Goal: Find contact information: Find contact information

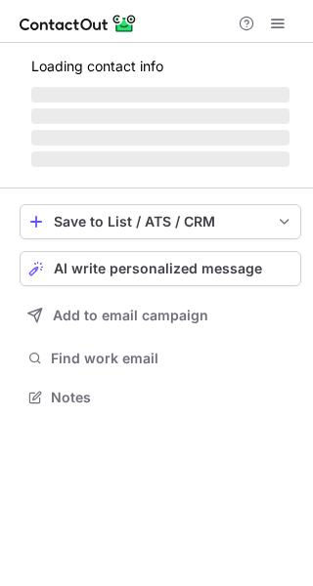
scroll to position [427, 313]
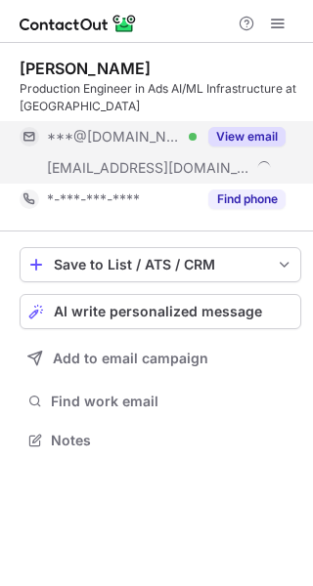
click at [237, 139] on button "View email" at bounding box center [246, 137] width 77 height 20
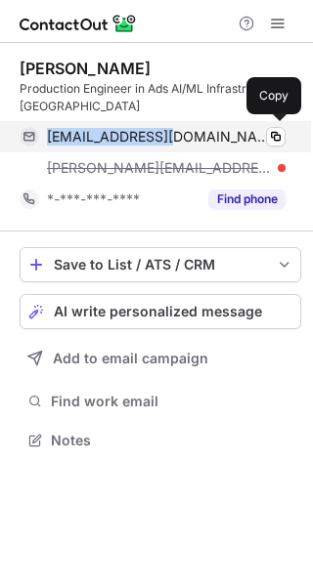
drag, startPoint x: 159, startPoint y: 138, endPoint x: 41, endPoint y: 141, distance: 118.2
click at [41, 141] on div "[EMAIL_ADDRESS][DOMAIN_NAME] Verified Copy" at bounding box center [153, 136] width 266 height 31
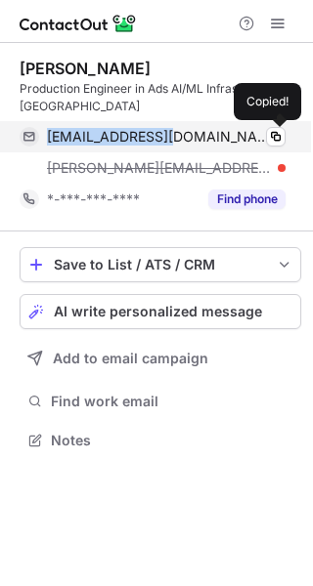
copy div "[EMAIL_ADDRESS][DOMAIN_NAME]"
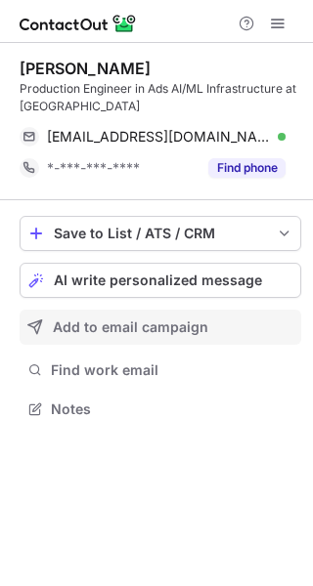
scroll to position [396, 313]
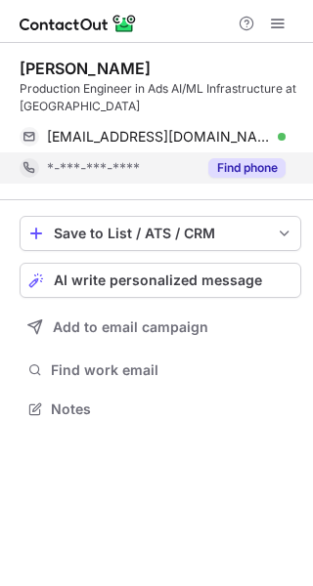
click at [243, 171] on button "Find phone" at bounding box center [246, 168] width 77 height 20
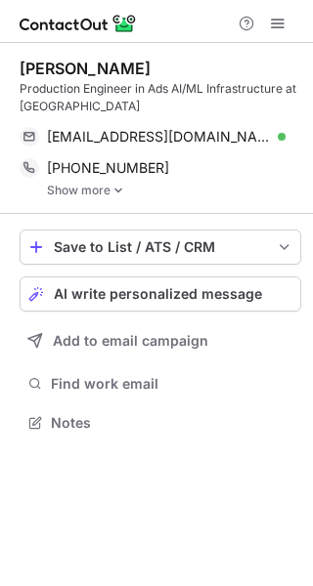
scroll to position [408, 313]
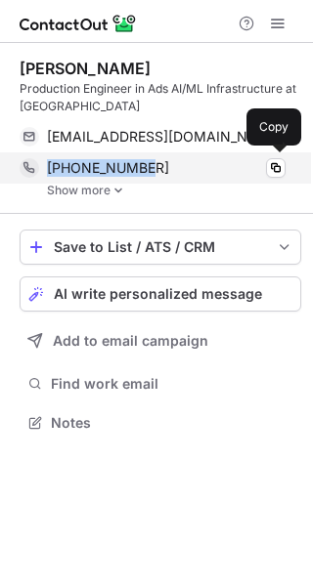
drag, startPoint x: 144, startPoint y: 163, endPoint x: 46, endPoint y: 169, distance: 97.8
click at [47, 169] on div "[PHONE_NUMBER]" at bounding box center [166, 168] width 238 height 18
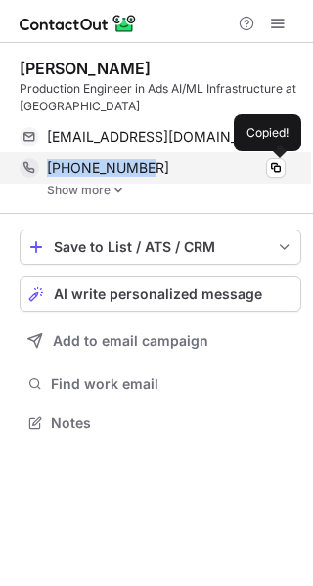
copy span "[PHONE_NUMBER]"
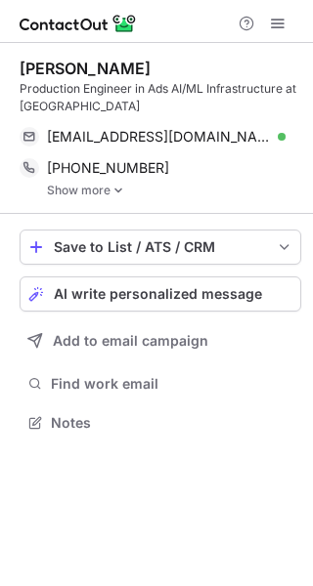
scroll to position [408, 313]
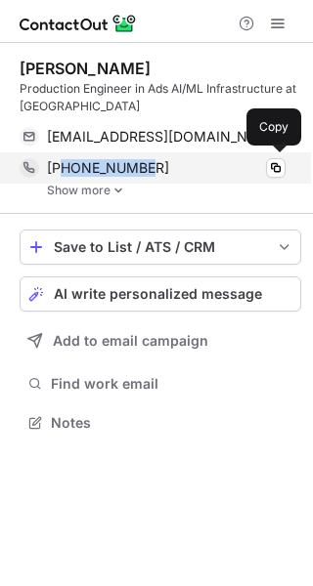
drag, startPoint x: 143, startPoint y: 163, endPoint x: 63, endPoint y: 168, distance: 80.2
click at [63, 168] on div "+12392461197" at bounding box center [166, 168] width 238 height 18
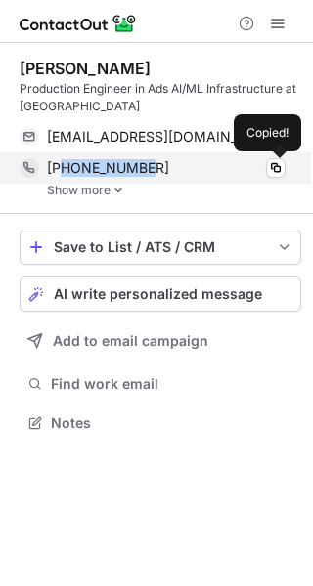
copy span "2392461197"
